Goal: Transaction & Acquisition: Download file/media

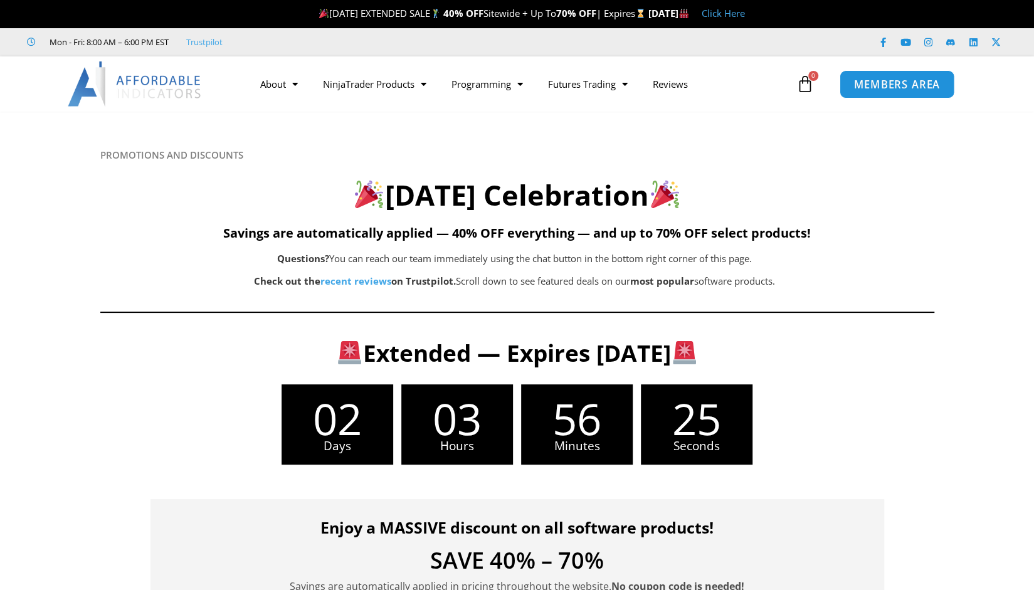
drag, startPoint x: 0, startPoint y: 0, endPoint x: 930, endPoint y: 83, distance: 934.0
click at [930, 83] on span "MEMBERS AREA" at bounding box center [897, 84] width 86 height 11
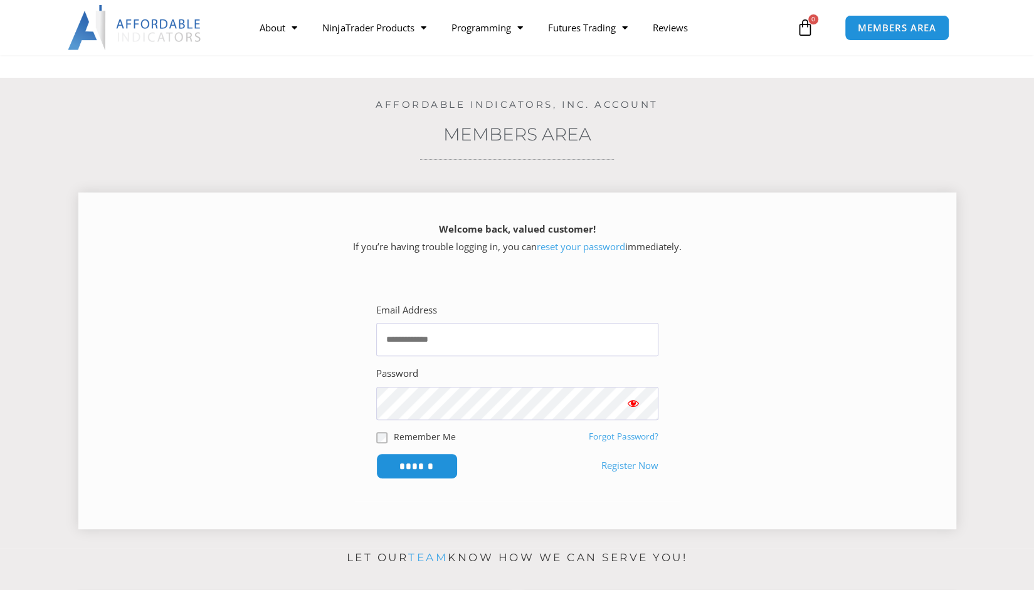
scroll to position [63, 0]
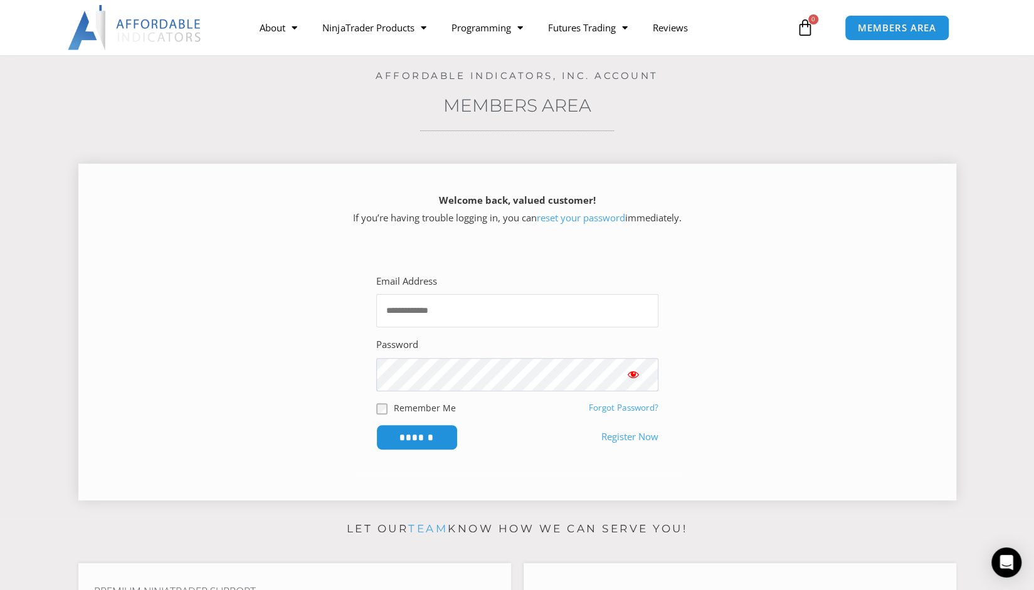
type input "**********"
click at [412, 433] on input "******" at bounding box center [417, 437] width 86 height 27
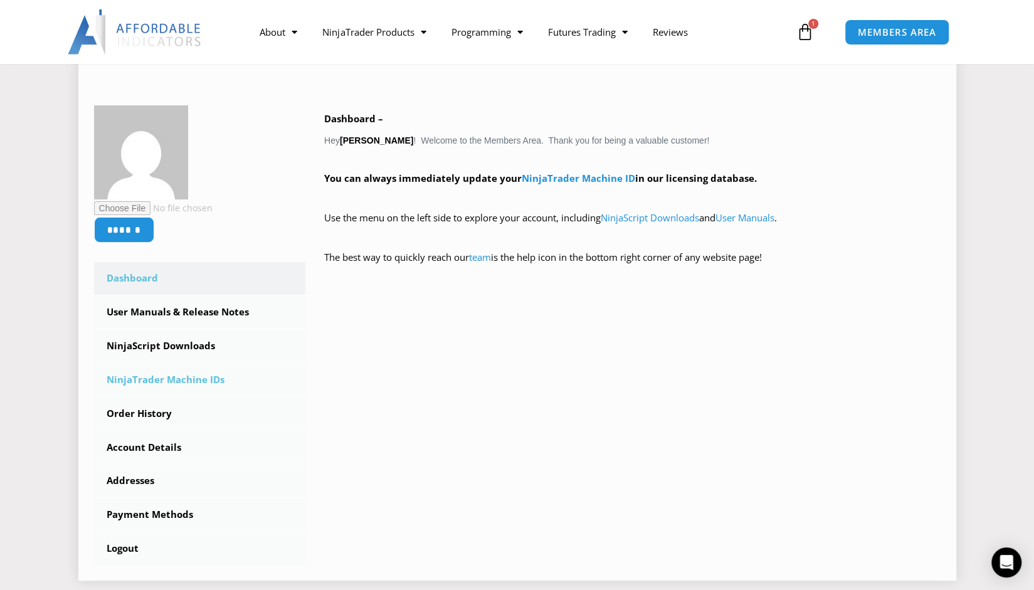
scroll to position [188, 0]
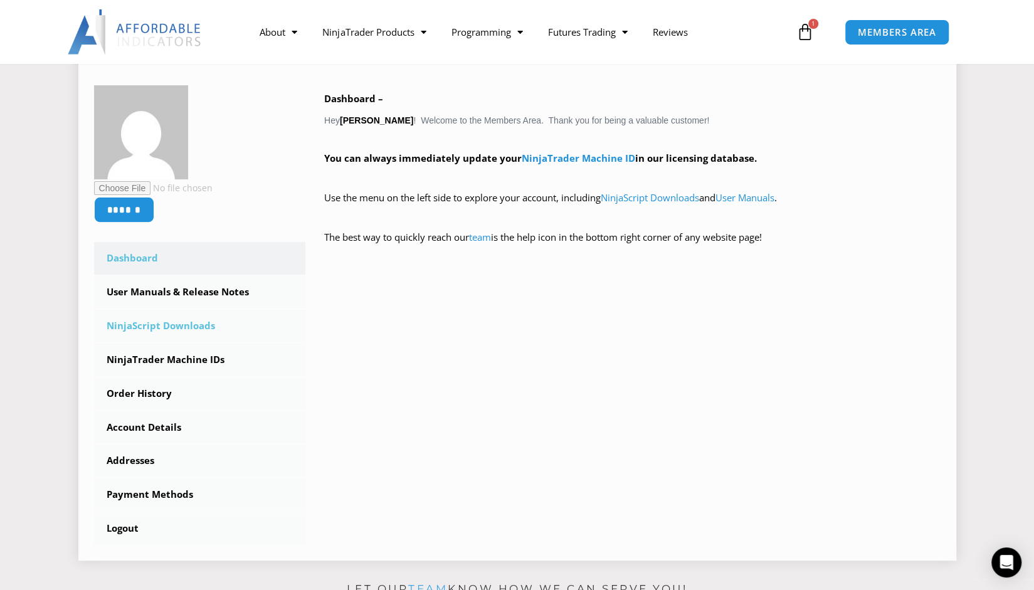
click at [172, 327] on link "NinjaScript Downloads" at bounding box center [200, 326] width 212 height 33
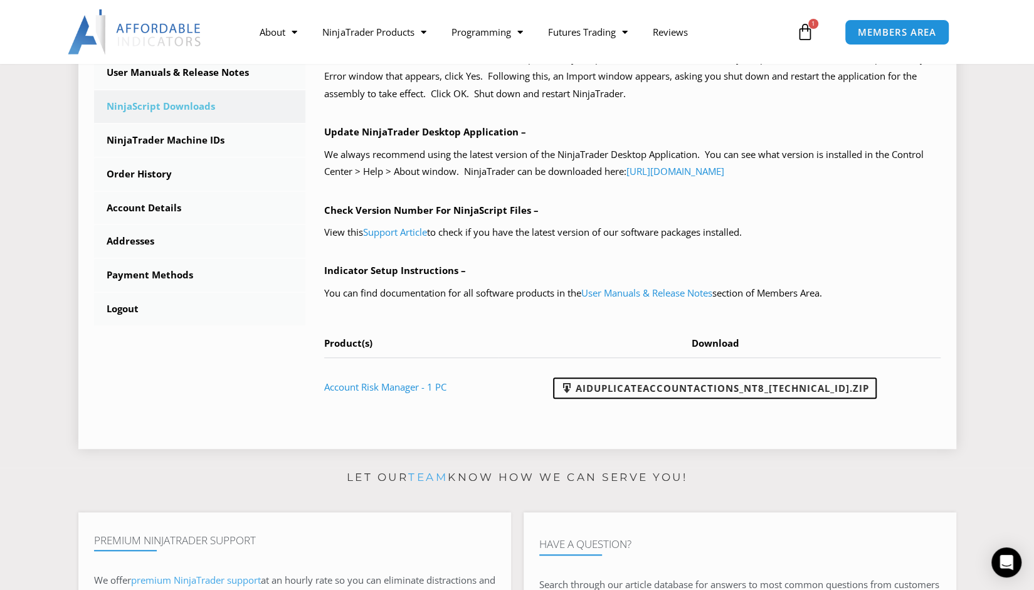
scroll to position [439, 0]
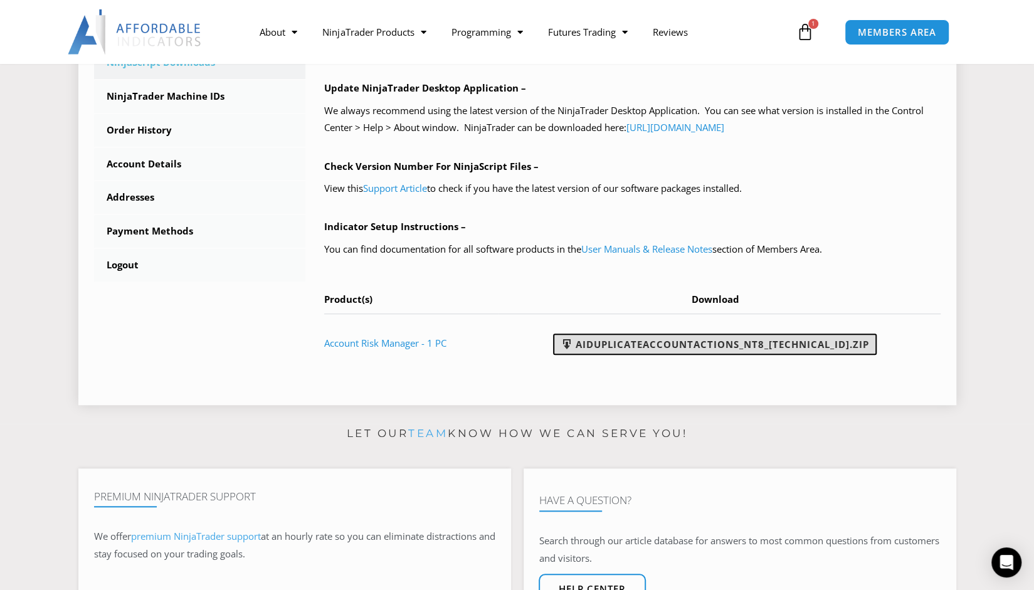
click at [692, 336] on link "AIDuplicateAccountActions_NT8_[TECHNICAL_ID].zip" at bounding box center [715, 344] width 324 height 21
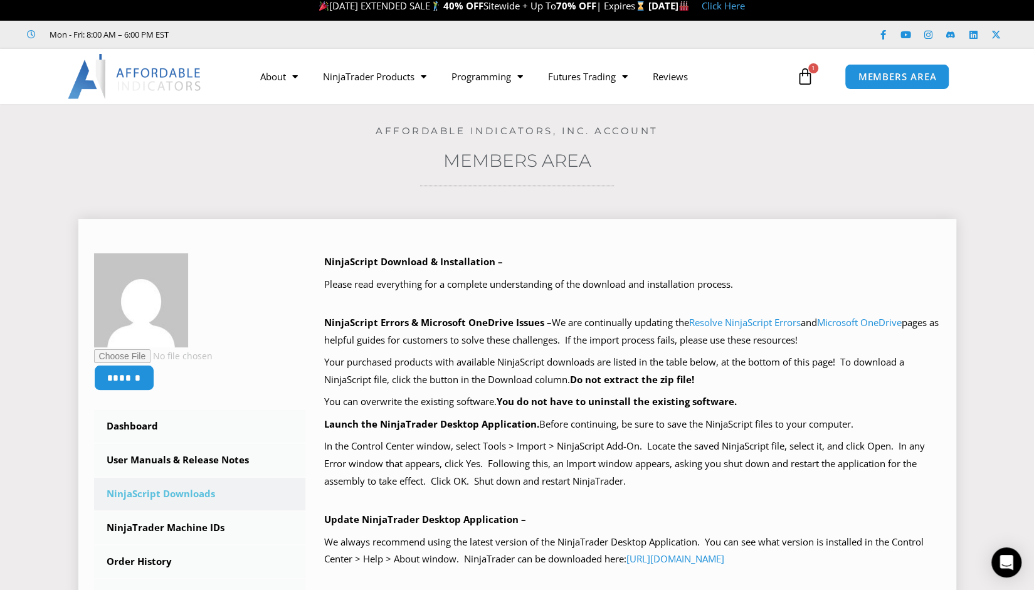
scroll to position [0, 0]
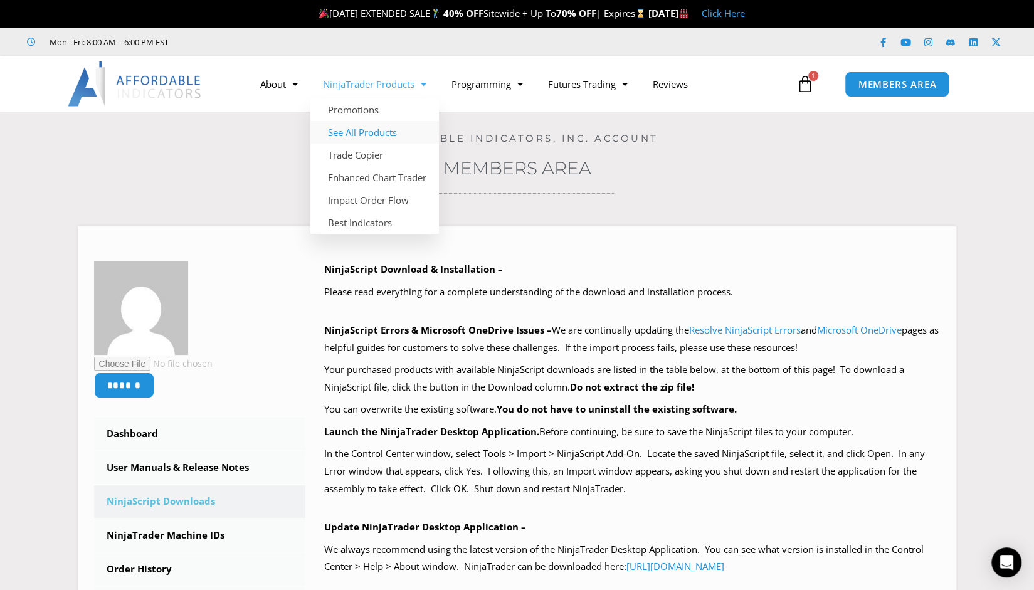
click at [380, 132] on link "See All Products" at bounding box center [375, 132] width 129 height 23
